Goal: Task Accomplishment & Management: Manage account settings

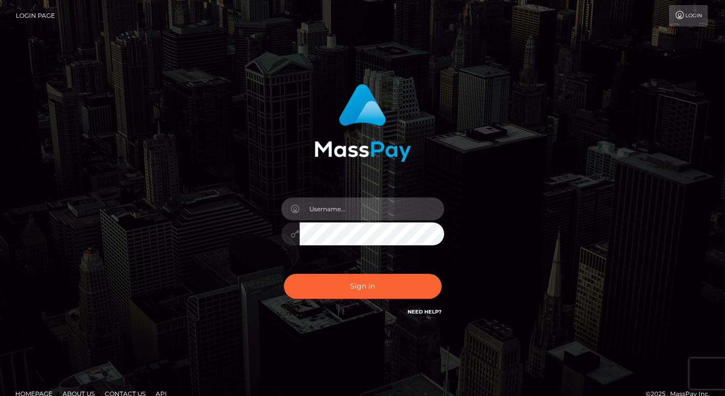
click at [331, 207] on input "text" at bounding box center [372, 209] width 145 height 23
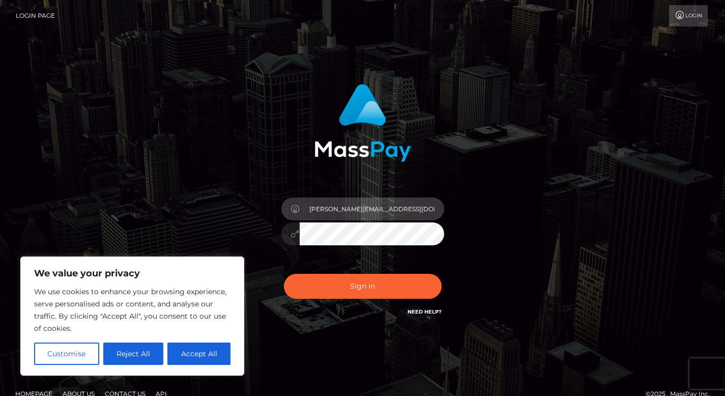
type input "[PERSON_NAME][EMAIL_ADDRESS][DOMAIN_NAME]"
click at [284, 274] on button "Sign in" at bounding box center [363, 286] width 158 height 25
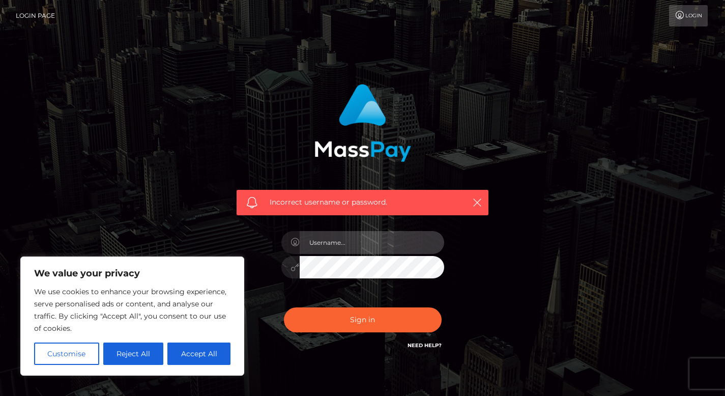
click at [354, 244] on input "text" at bounding box center [372, 242] width 145 height 23
type input "[PERSON_NAME][EMAIL_ADDRESS][DOMAIN_NAME]"
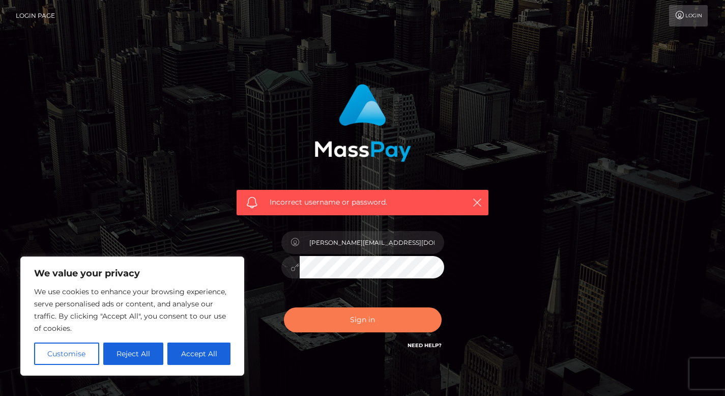
click at [340, 318] on button "Sign in" at bounding box center [363, 319] width 158 height 25
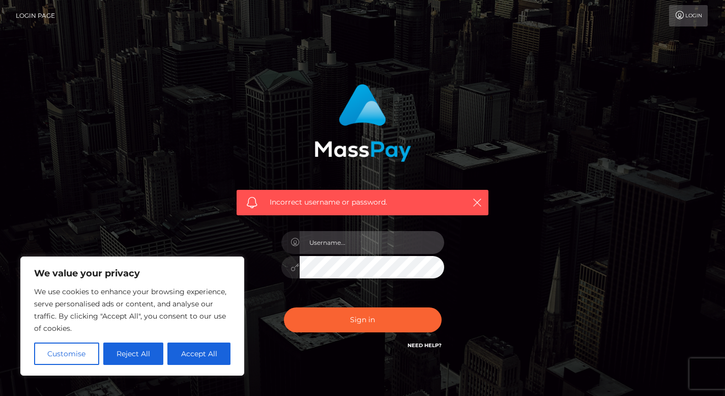
click at [330, 238] on input "text" at bounding box center [372, 242] width 145 height 23
type input "1992-05-24"
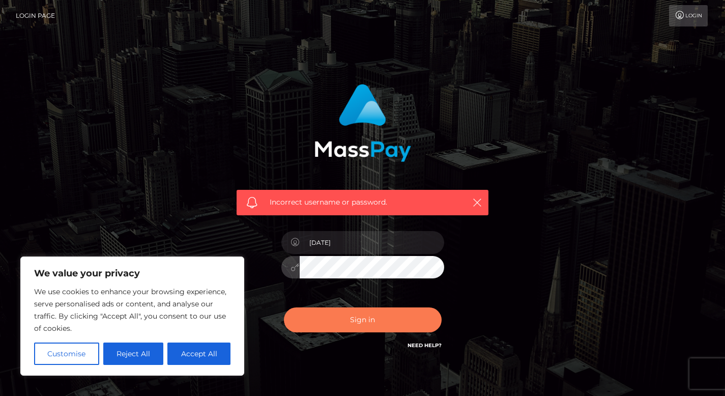
click at [364, 315] on button "Sign in" at bounding box center [363, 319] width 158 height 25
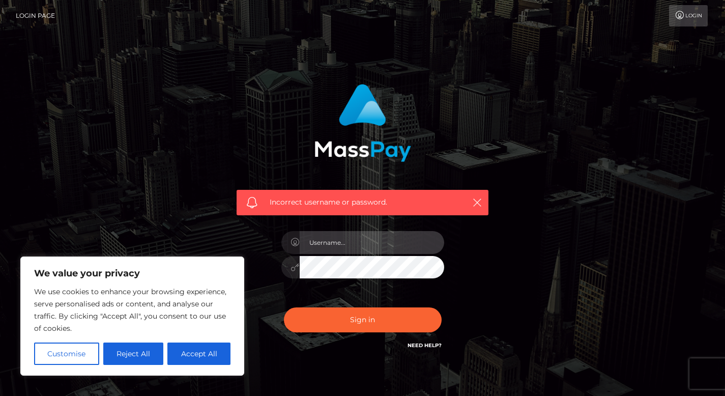
click at [337, 241] on input "text" at bounding box center [372, 242] width 145 height 23
type input "[PERSON_NAME][EMAIL_ADDRESS][DOMAIN_NAME]"
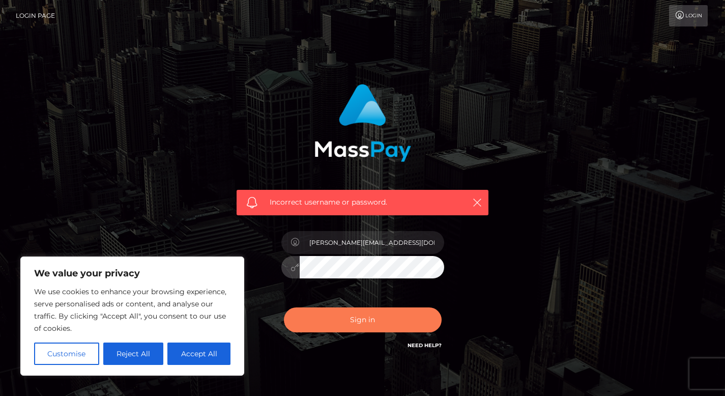
click at [350, 320] on button "Sign in" at bounding box center [363, 319] width 158 height 25
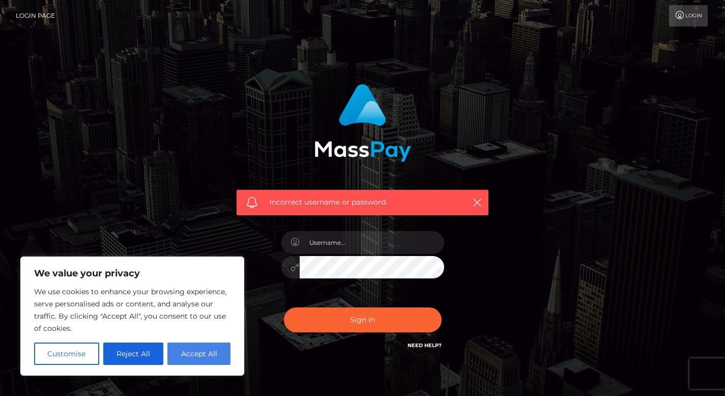
click at [191, 348] on button "Accept All" at bounding box center [198, 354] width 63 height 22
checkbox input "true"
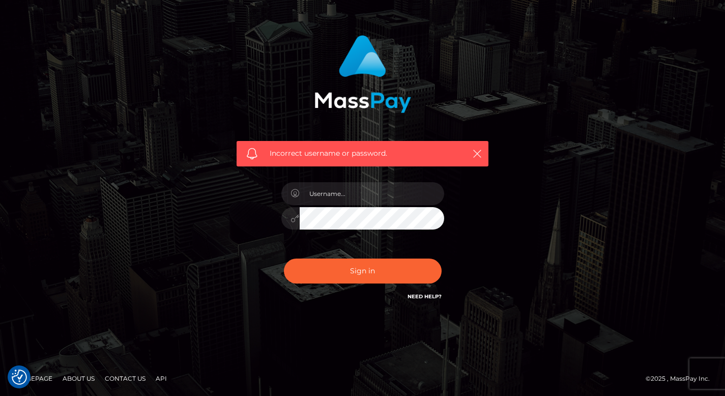
scroll to position [49, 0]
